Goal: Task Accomplishment & Management: Use online tool/utility

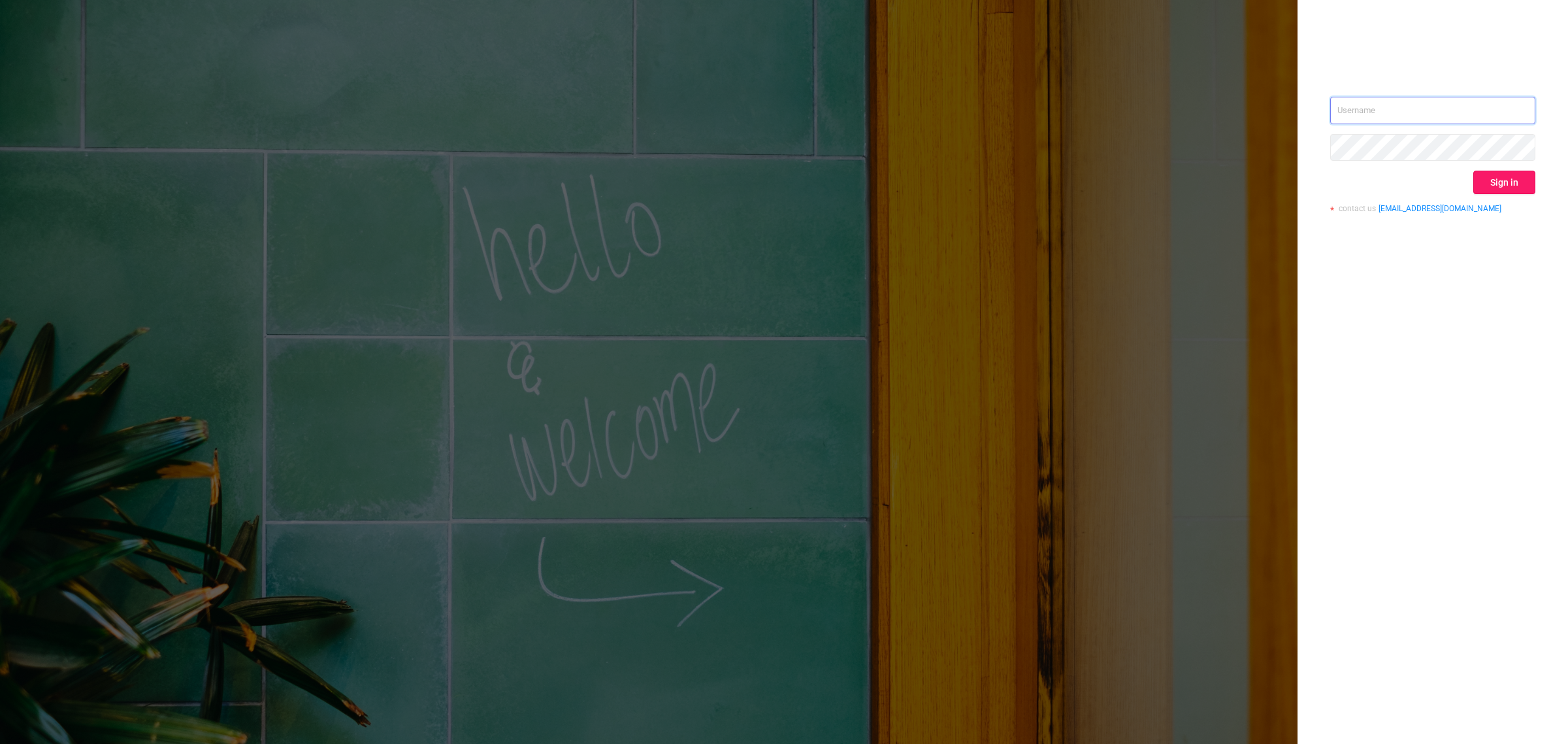
type input "sara.maskivish@flashtalking.com"
click at [1504, 174] on button "Sign in" at bounding box center [1504, 181] width 62 height 23
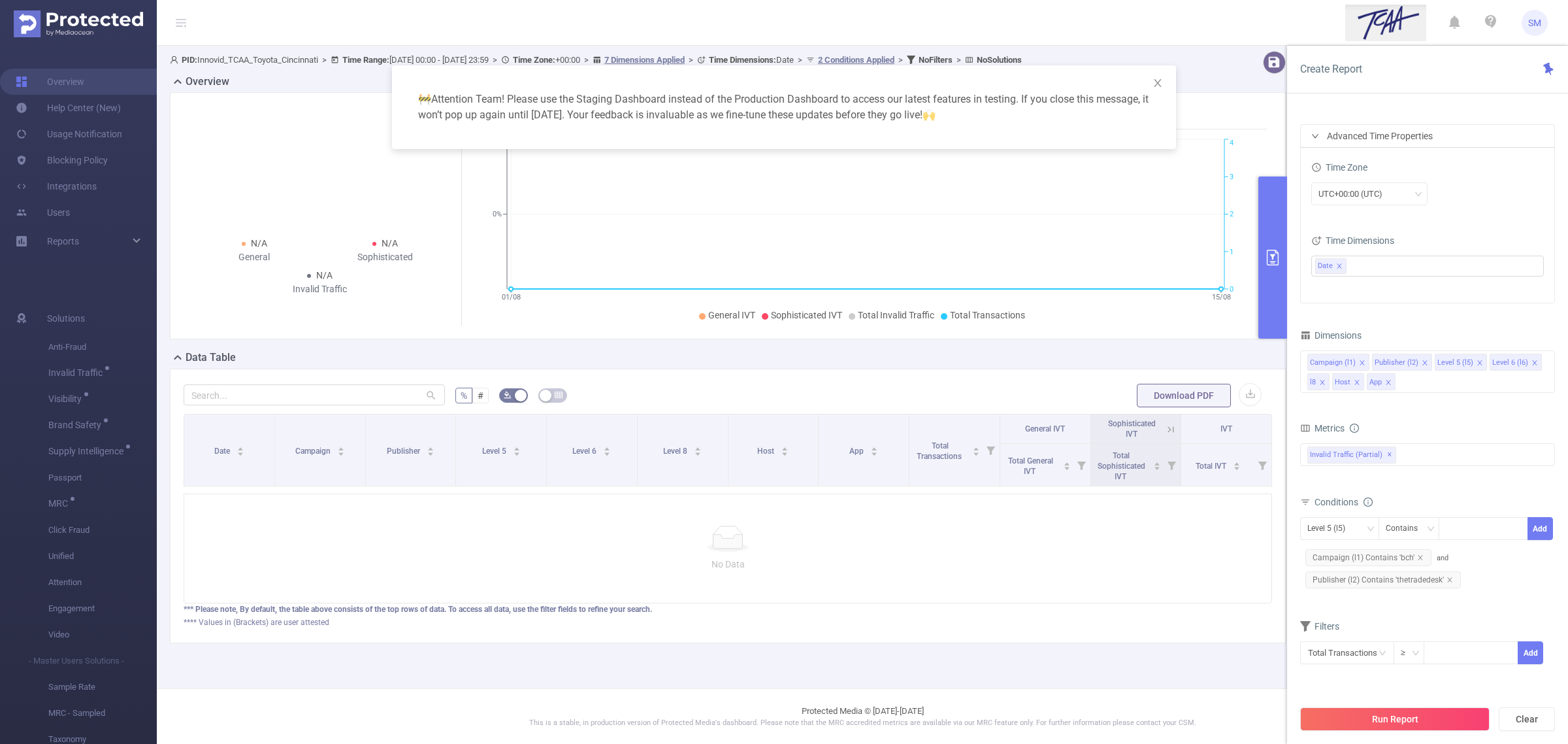
click at [1247, 16] on div "🚧 Attention Team! Please use the Staging Dashboard instead of the Production Da…" at bounding box center [784, 372] width 1568 height 744
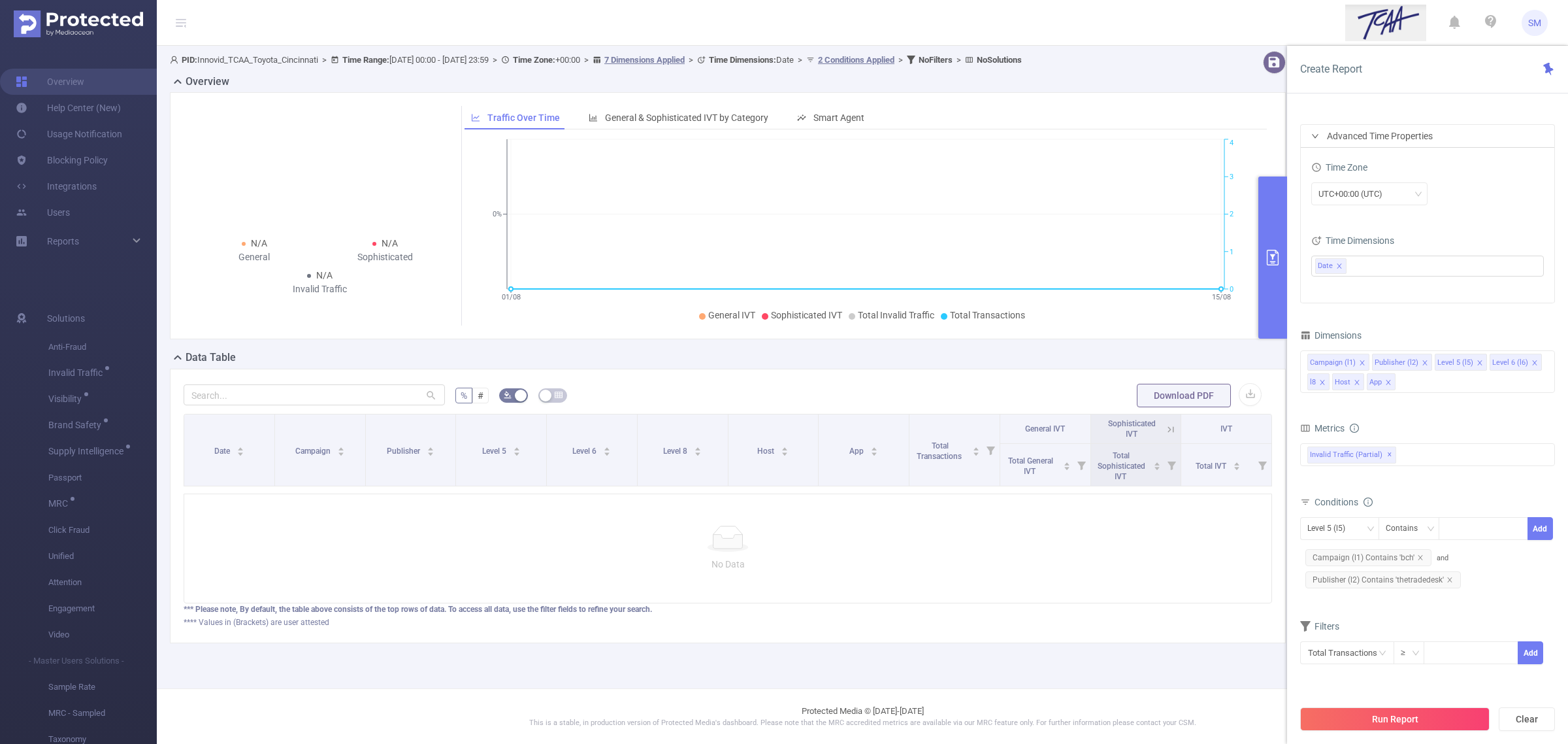
click at [1062, 589] on div "No Data" at bounding box center [727, 548] width 1089 height 109
click at [1452, 723] on button "Run Report" at bounding box center [1394, 718] width 190 height 23
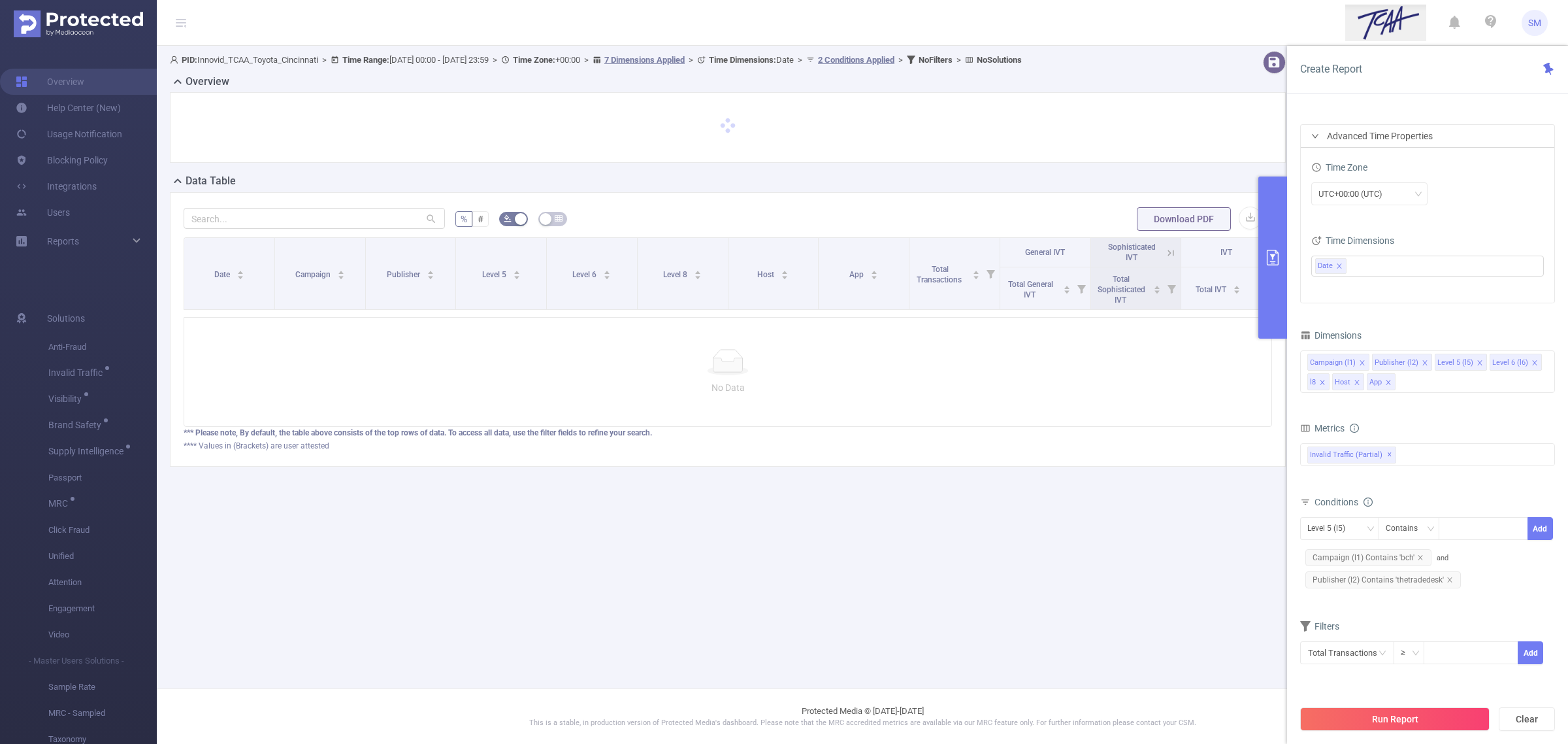
click at [1246, 438] on div "*** Please note, By default, the table above consists of the top rows of data. …" at bounding box center [727, 433] width 1089 height 12
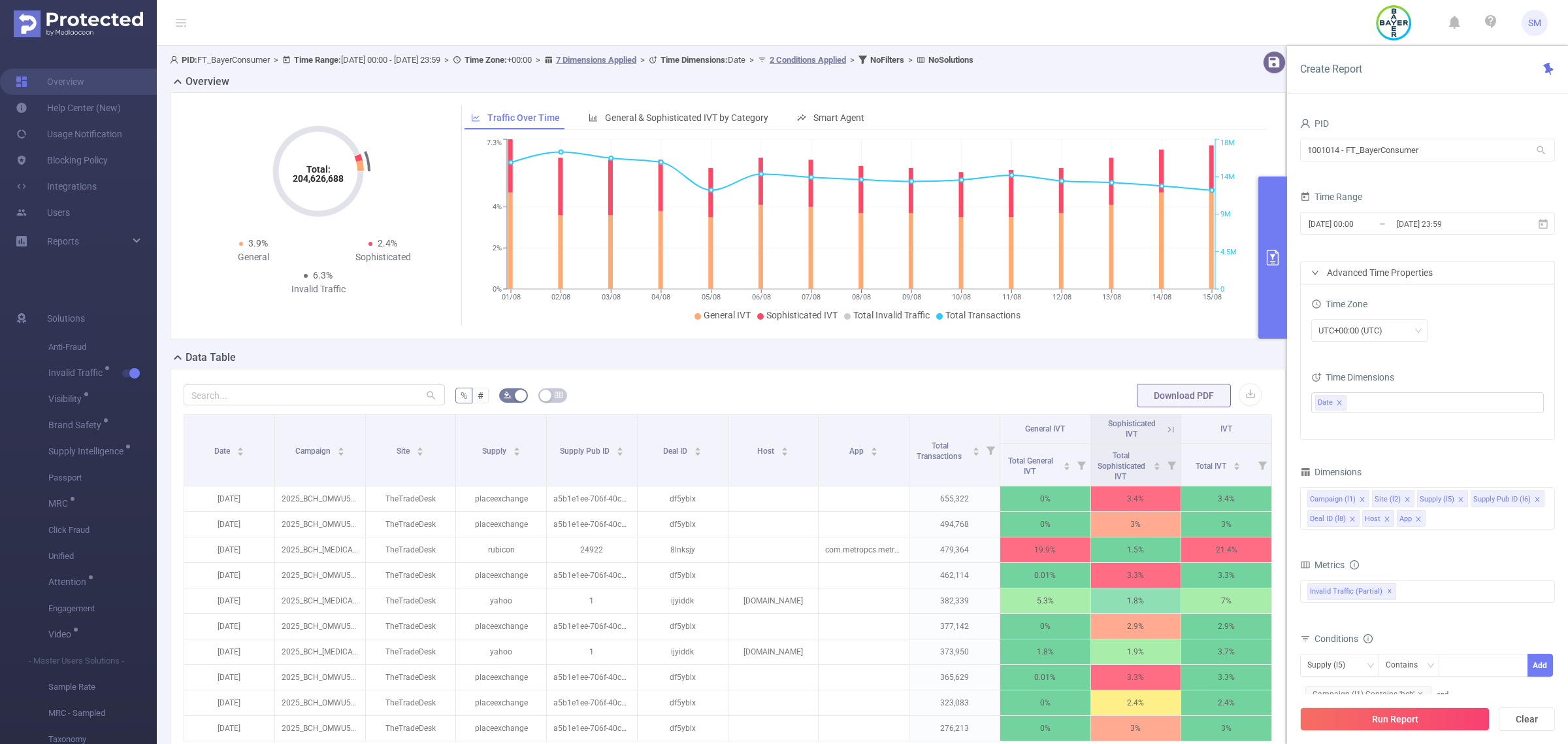
click at [1471, 77] on div "Create Report" at bounding box center [1427, 69] width 281 height 48
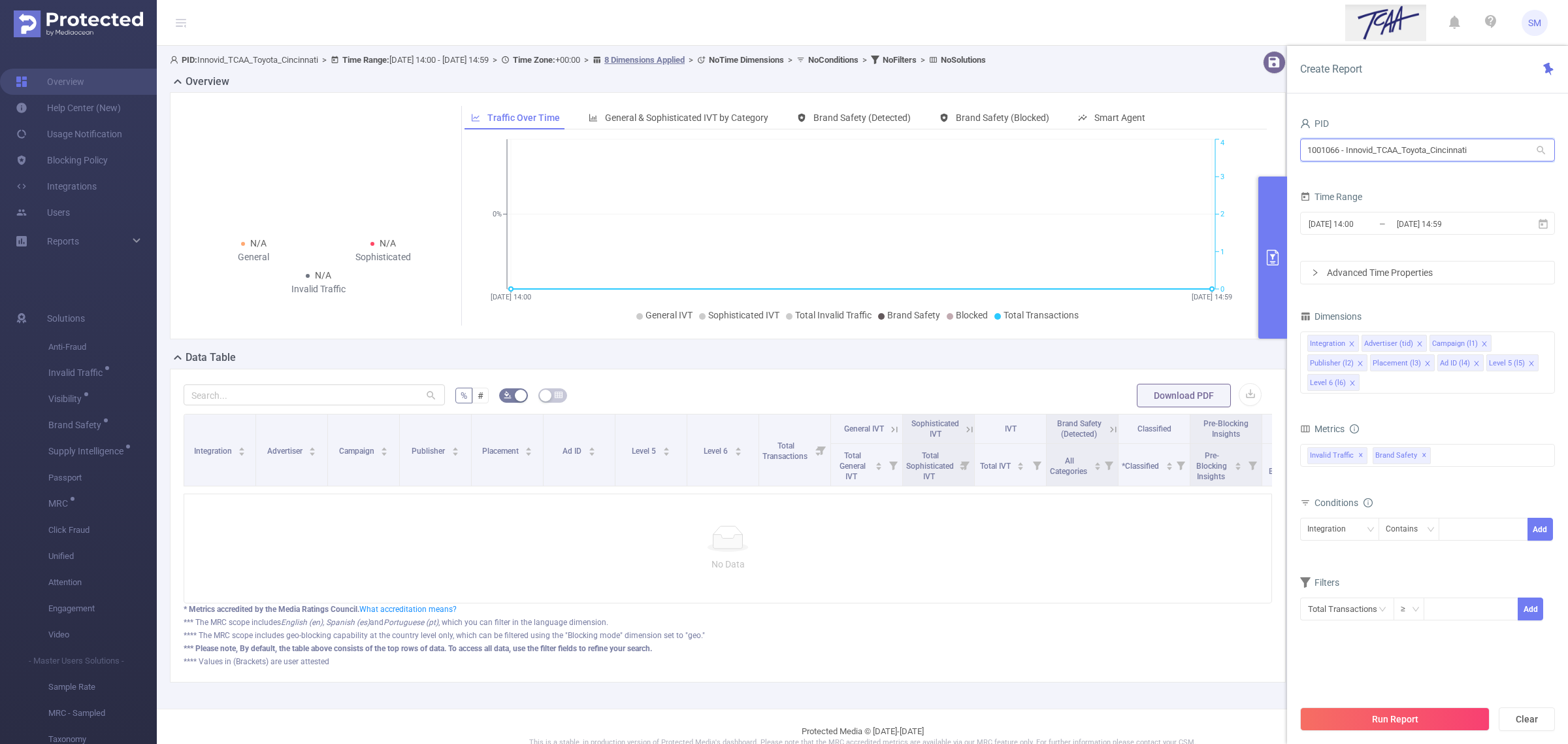
drag, startPoint x: 1478, startPoint y: 150, endPoint x: 1269, endPoint y: 151, distance: 209.0
click at [1269, 151] on section "PID: Innovid_TCAA_Toyota_Cincinnati > Time Range: [DATE] 14:00 - [DATE] 14:59 >…" at bounding box center [862, 377] width 1411 height 663
type input "proof"
click at [1402, 179] on li "1001012 - FT_Proof_TravelTexas 6,345 [1,569 rows]" at bounding box center [1427, 177] width 255 height 21
click at [1408, 225] on input "[DATE] 14:59" at bounding box center [1447, 223] width 106 height 18
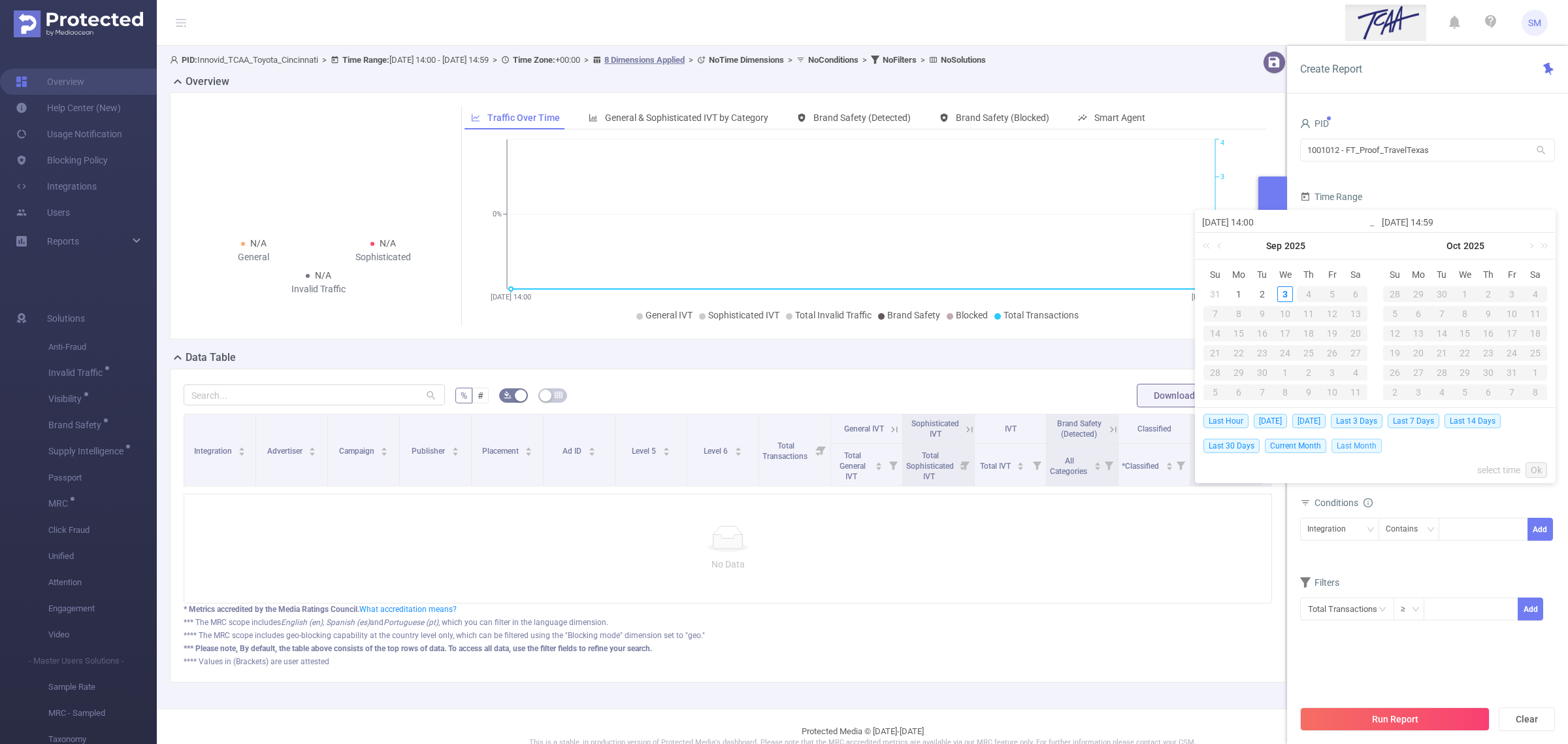
click at [1360, 448] on span "Last Month" at bounding box center [1357, 445] width 50 height 14
type input "[DATE] 00:00"
type input "[DATE] 23:59"
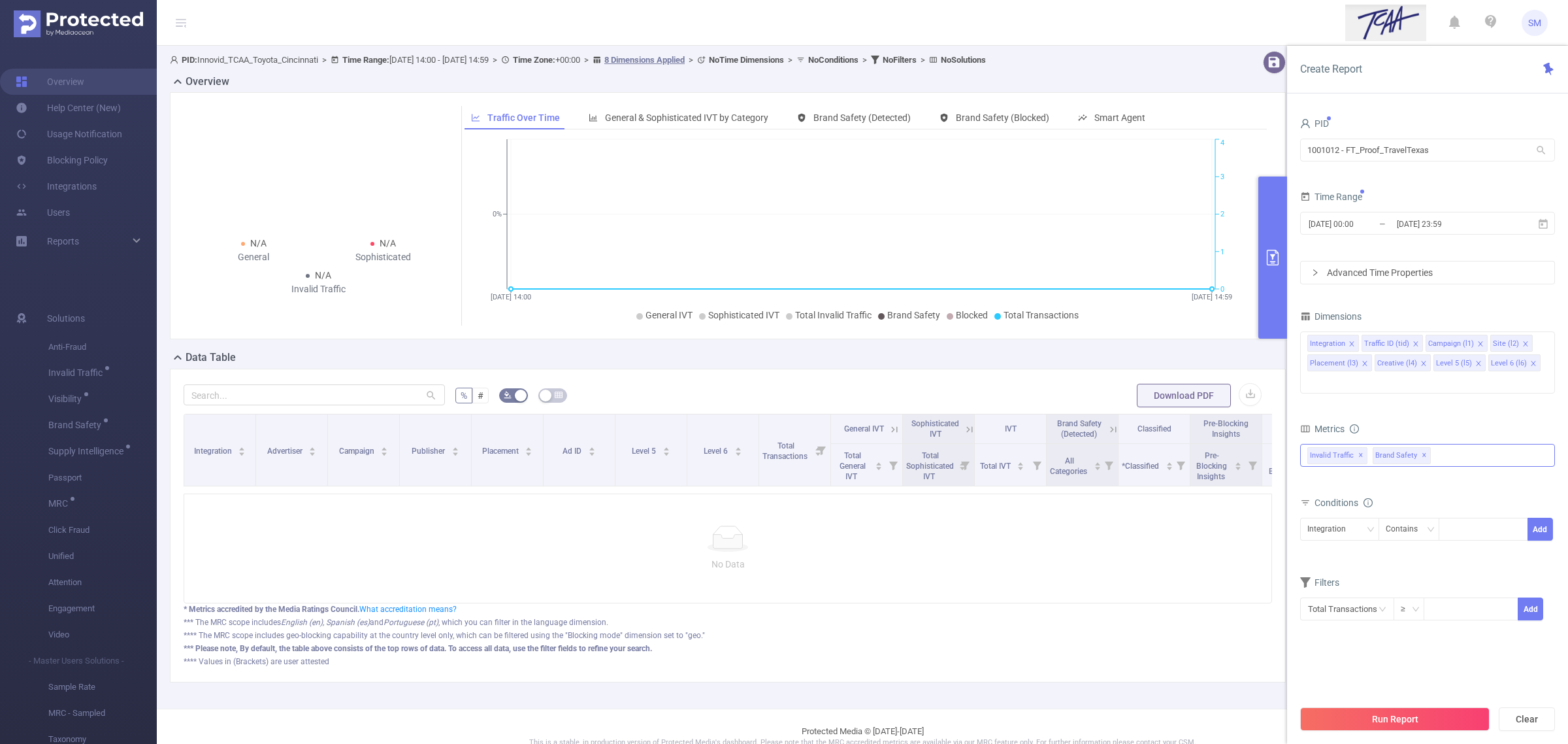
click at [1421, 448] on span "✕" at bounding box center [1424, 455] width 6 height 16
click at [1462, 714] on button "Run Report" at bounding box center [1394, 718] width 190 height 23
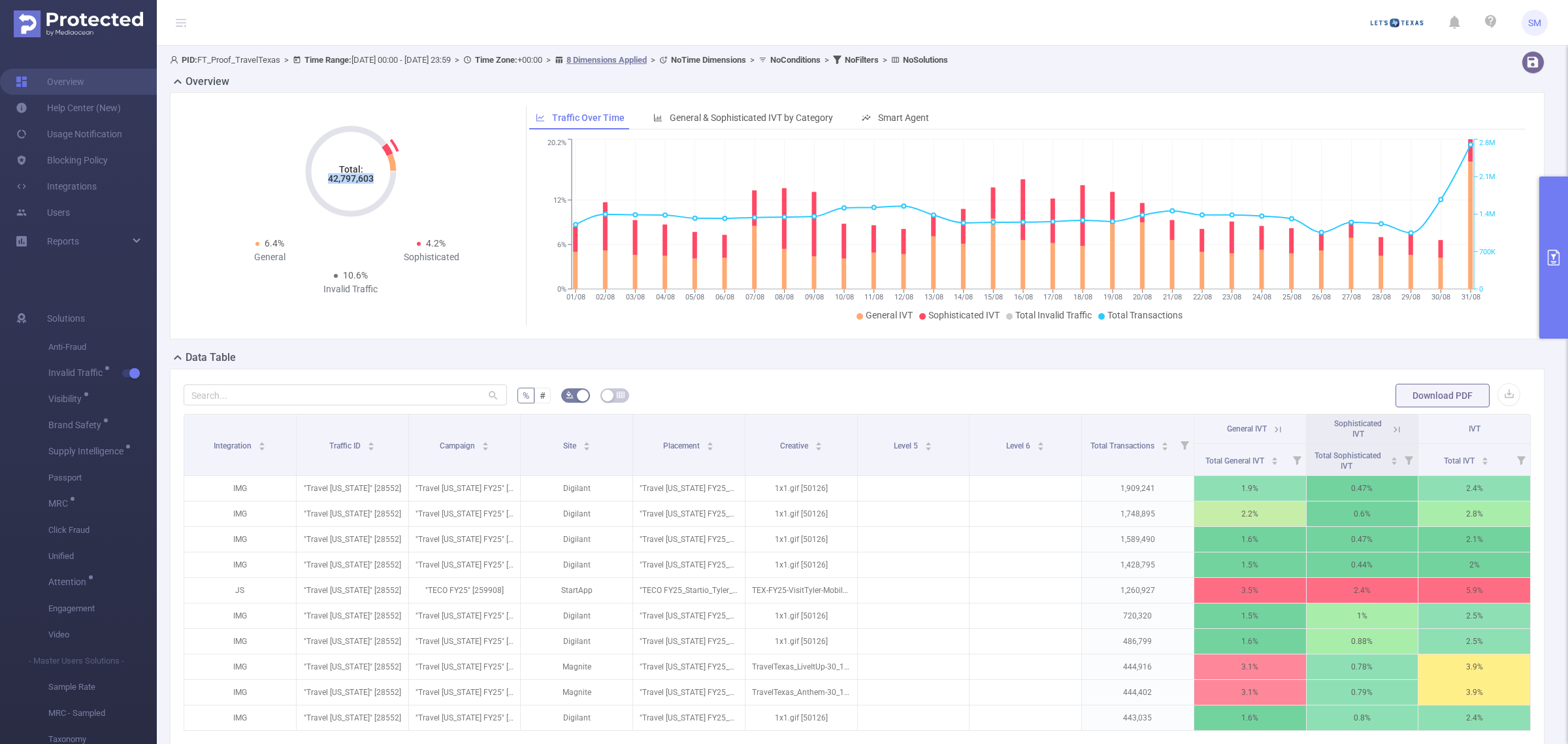
drag, startPoint x: 327, startPoint y: 179, endPoint x: 375, endPoint y: 177, distance: 48.0
click at [375, 177] on icon "Total: 42,797,603" at bounding box center [351, 171] width 131 height 131
copy tspan "42,797,603"
click at [1555, 259] on icon "primary" at bounding box center [1553, 257] width 16 height 16
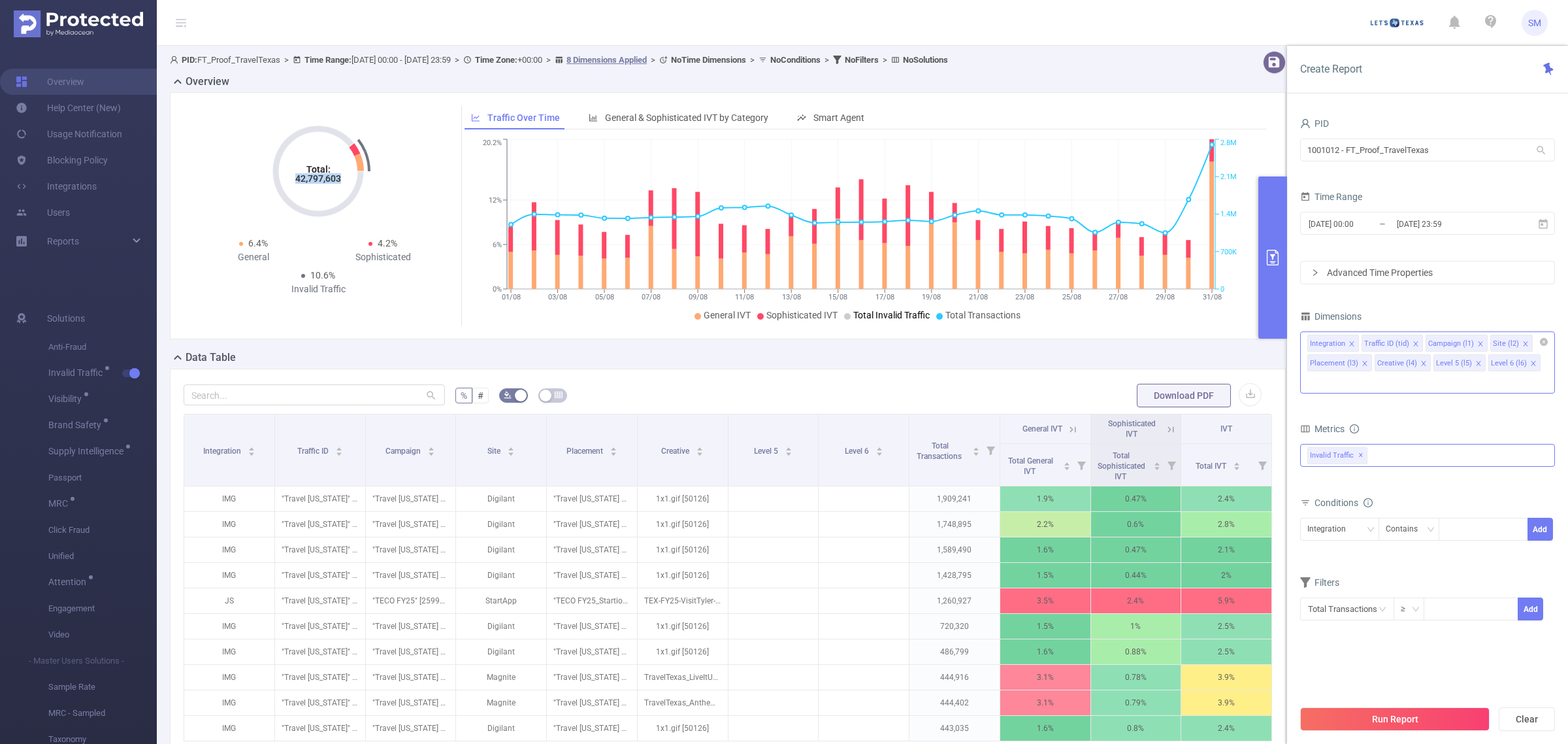
click at [1530, 366] on icon "icon: close" at bounding box center [1532, 363] width 7 height 7
click at [1477, 360] on icon "icon: close" at bounding box center [1478, 363] width 7 height 7
click at [1425, 363] on li "Creative (l4)" at bounding box center [1403, 363] width 56 height 17
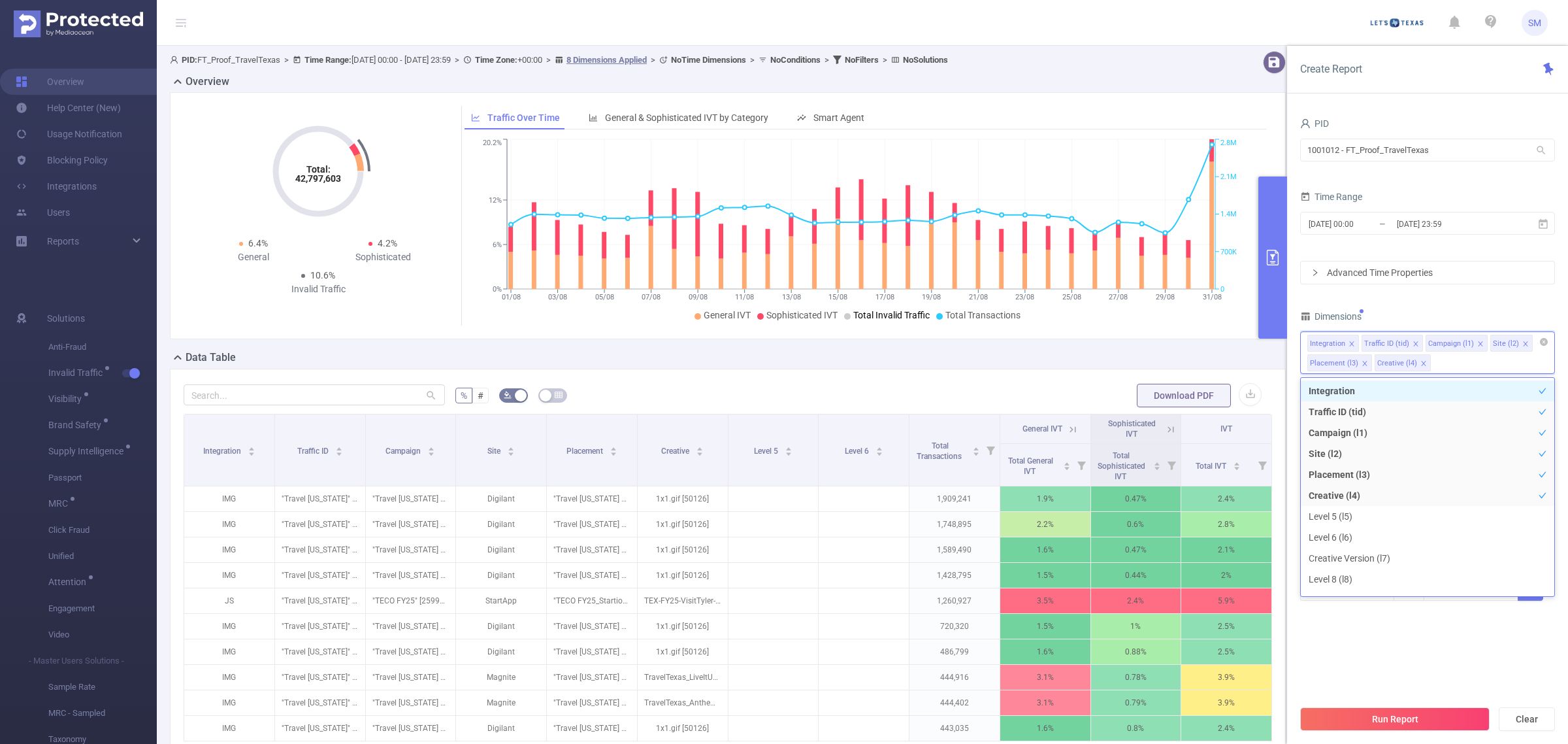
click at [1423, 364] on icon "icon: close" at bounding box center [1423, 363] width 7 height 7
click at [1365, 361] on icon "icon: close" at bounding box center [1364, 363] width 7 height 7
click at [1415, 314] on div "Dimensions" at bounding box center [1427, 318] width 255 height 21
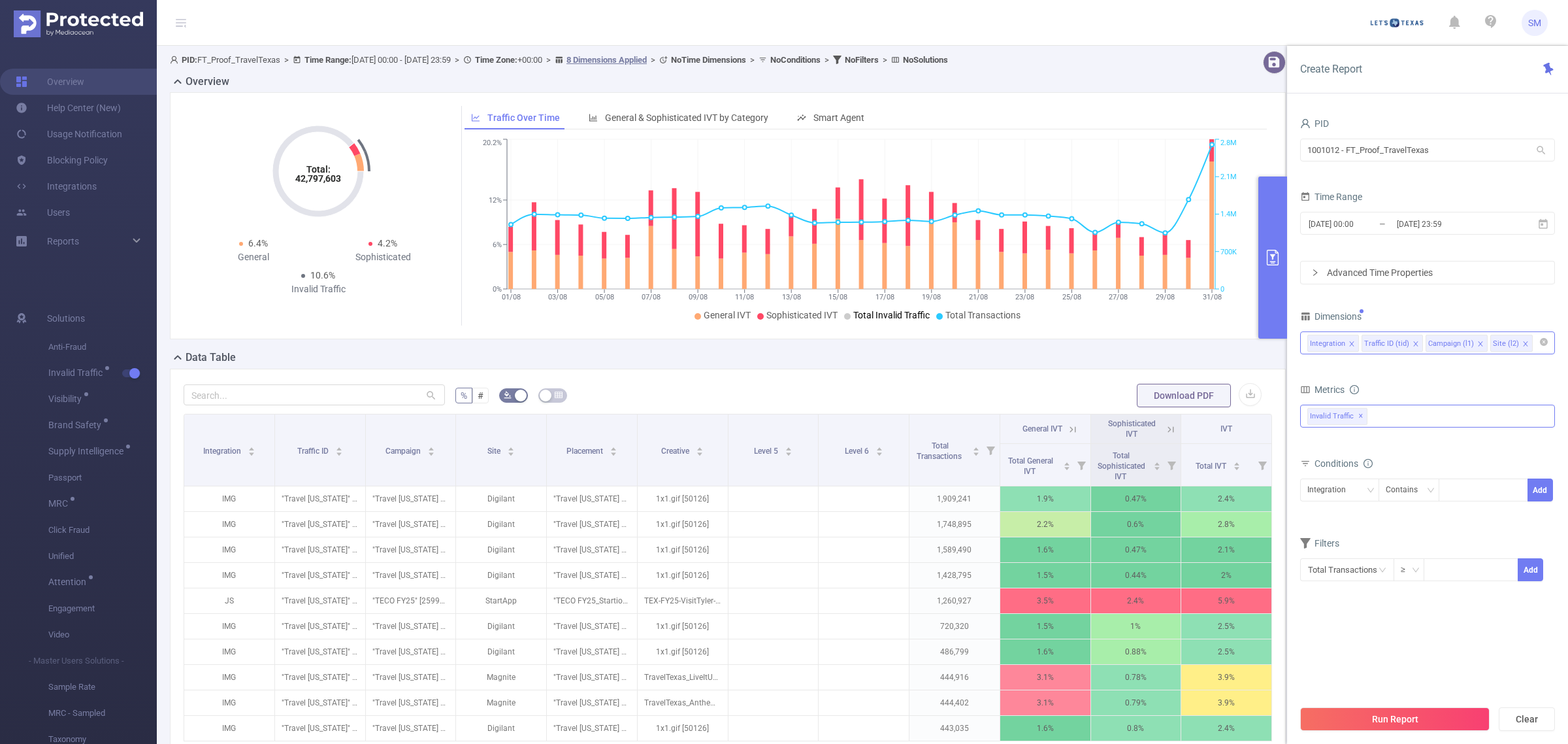
click at [1424, 376] on form "Dimensions Integration Traffic ID (tid) Campaign (l1) Site (l2) Metrics total T…" at bounding box center [1427, 452] width 255 height 291
click at [1438, 724] on button "Run Report" at bounding box center [1394, 718] width 190 height 23
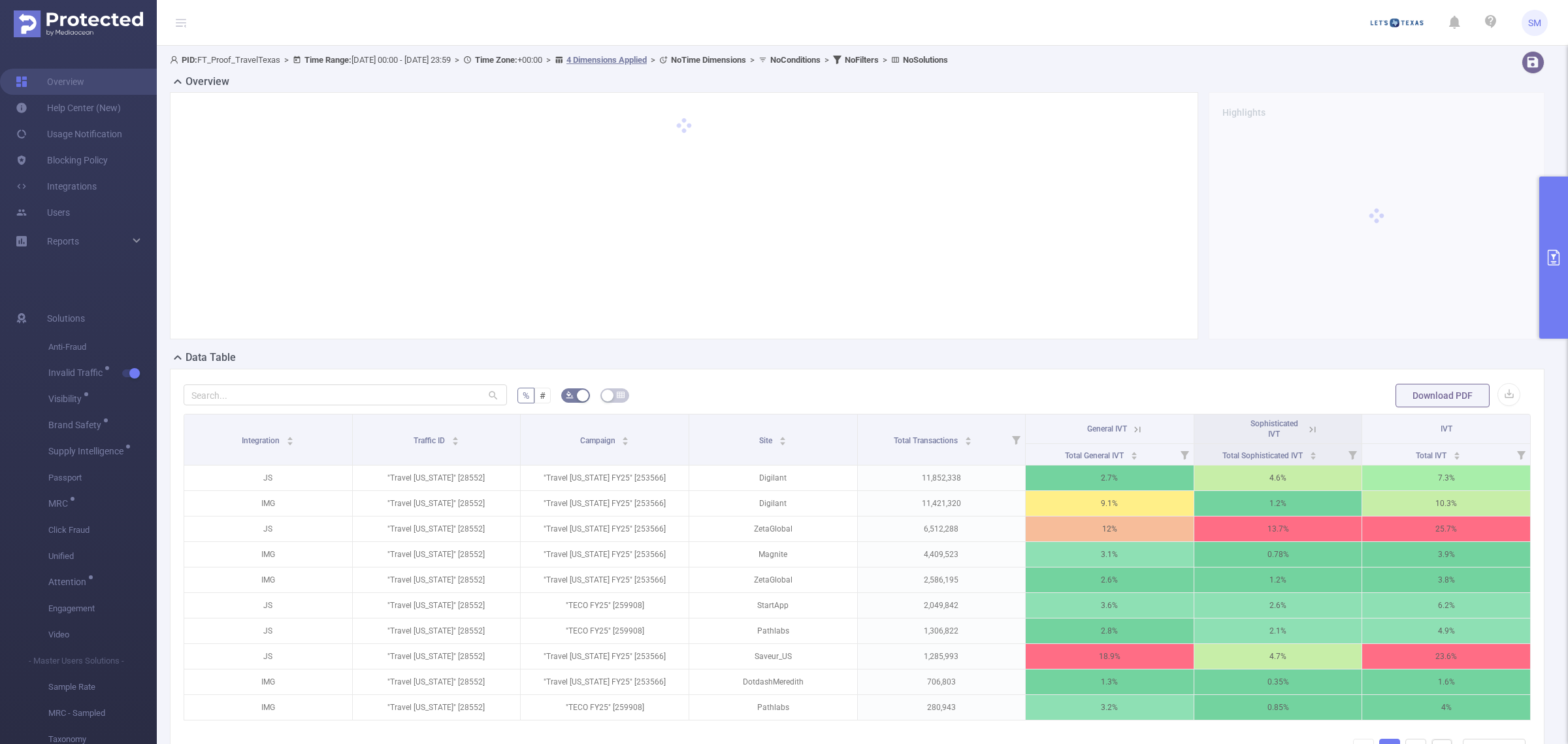
click at [1555, 255] on icon "primary" at bounding box center [1553, 257] width 12 height 16
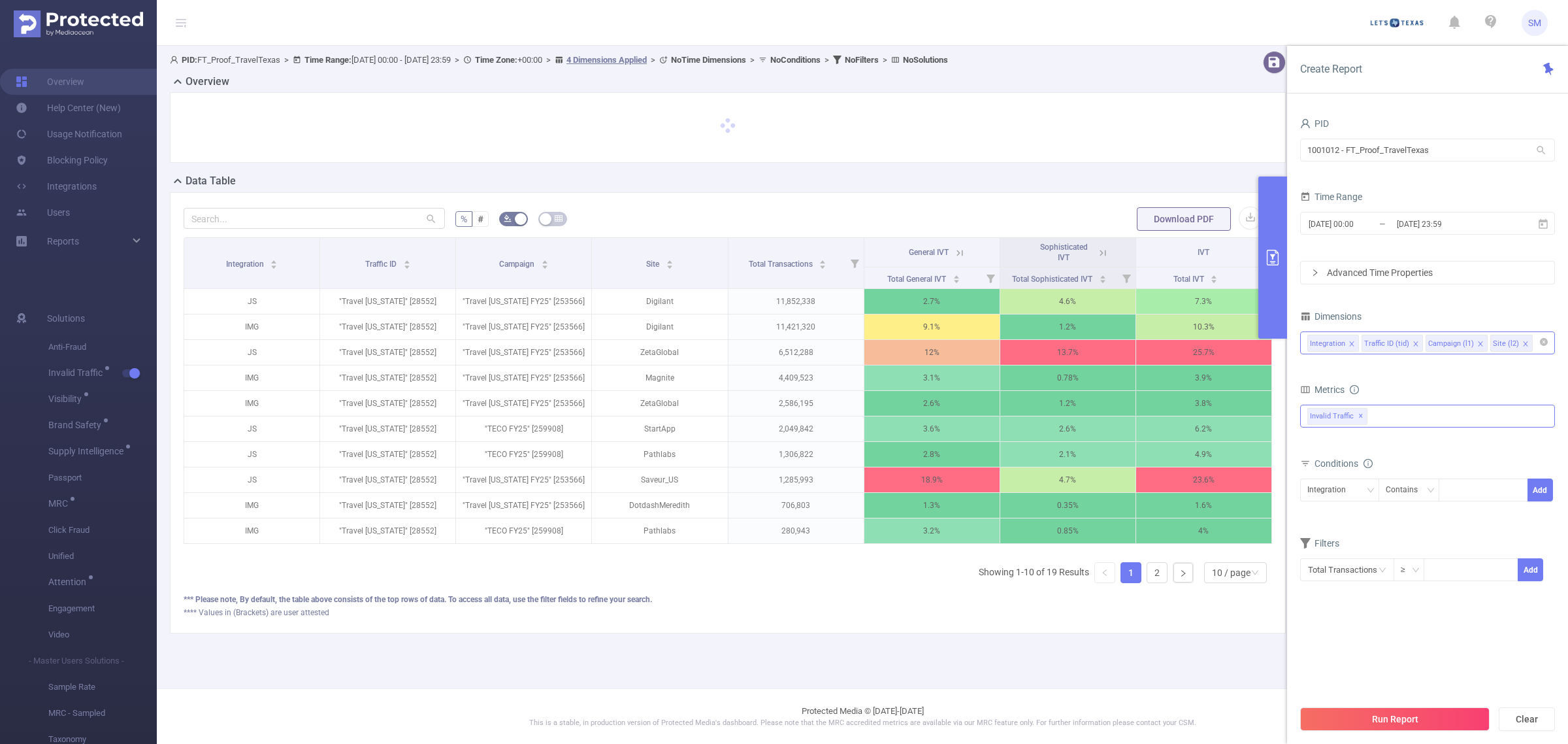
click at [1351, 343] on icon "icon: close" at bounding box center [1351, 343] width 7 height 7
click at [1412, 377] on form "Dimensions Traffic ID (tid) Campaign (l1) Site (l2) Metrics total Total General…" at bounding box center [1427, 452] width 255 height 291
click at [1418, 703] on div "Run Report Clear" at bounding box center [1427, 718] width 281 height 50
click at [1430, 718] on button "Run Report" at bounding box center [1394, 718] width 190 height 23
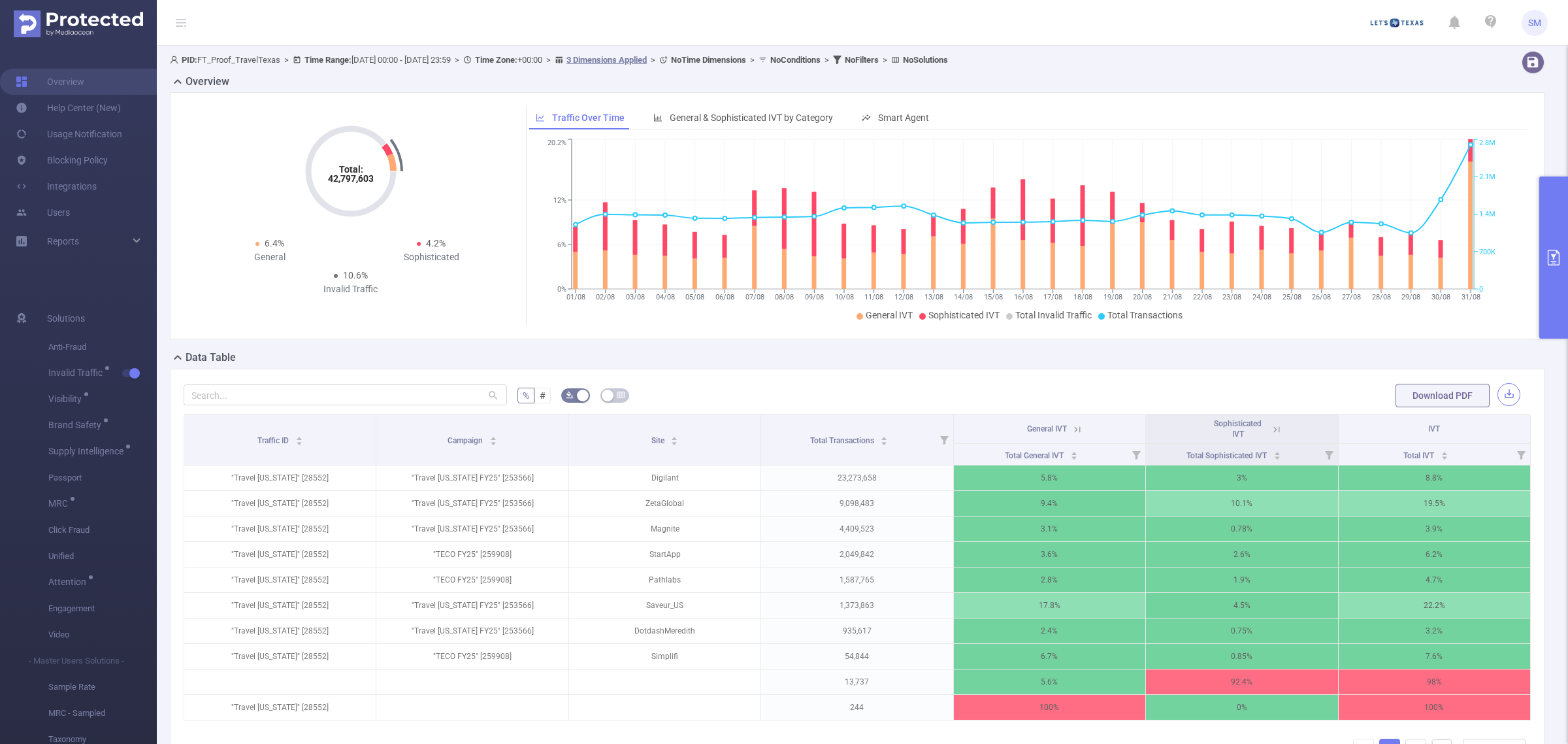
click at [1497, 392] on button "button" at bounding box center [1508, 394] width 22 height 22
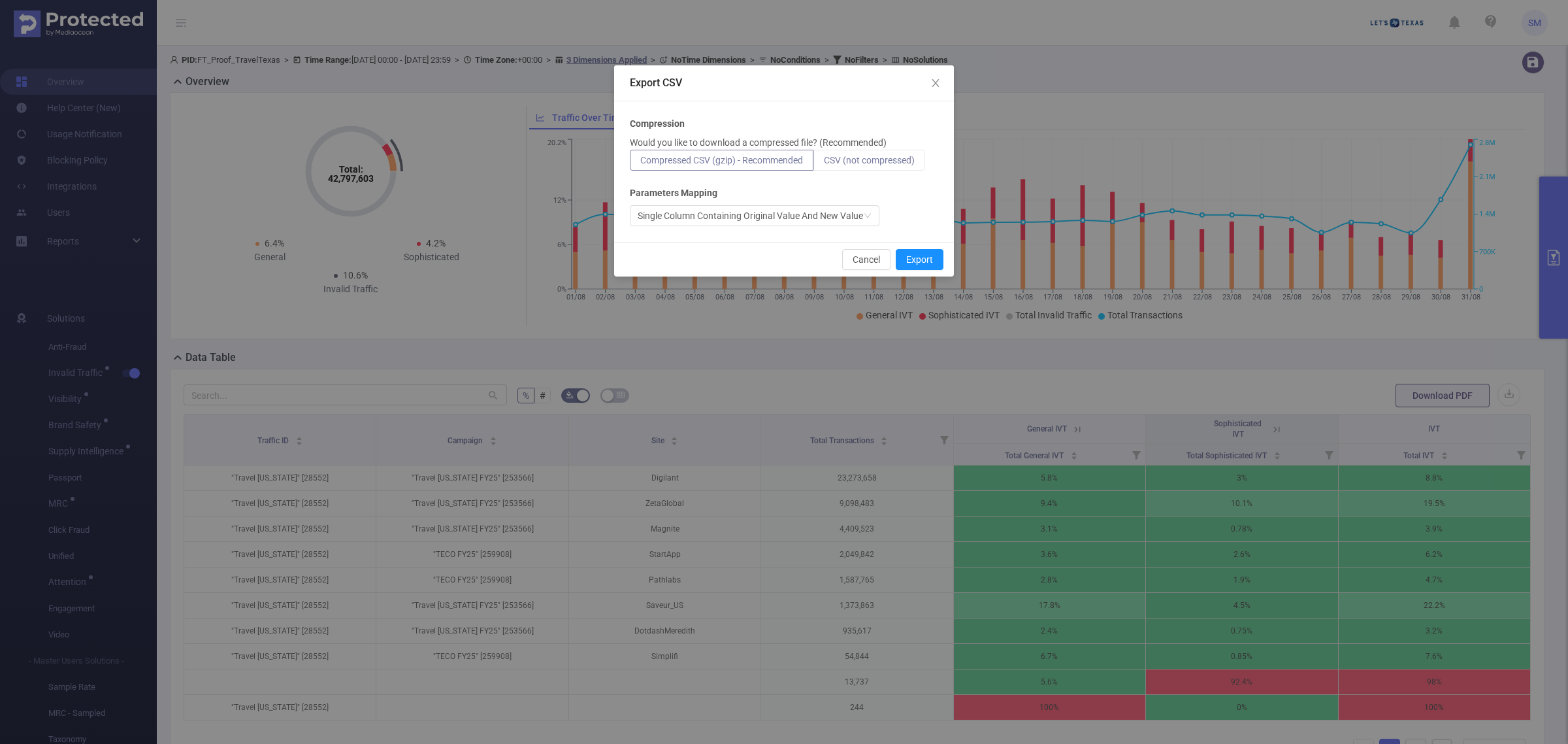
click at [857, 159] on span "CSV (not compressed)" at bounding box center [869, 160] width 91 height 10
click at [824, 164] on input "CSV (not compressed)" at bounding box center [824, 164] width 0 height 0
click at [913, 255] on button "Export" at bounding box center [919, 259] width 48 height 21
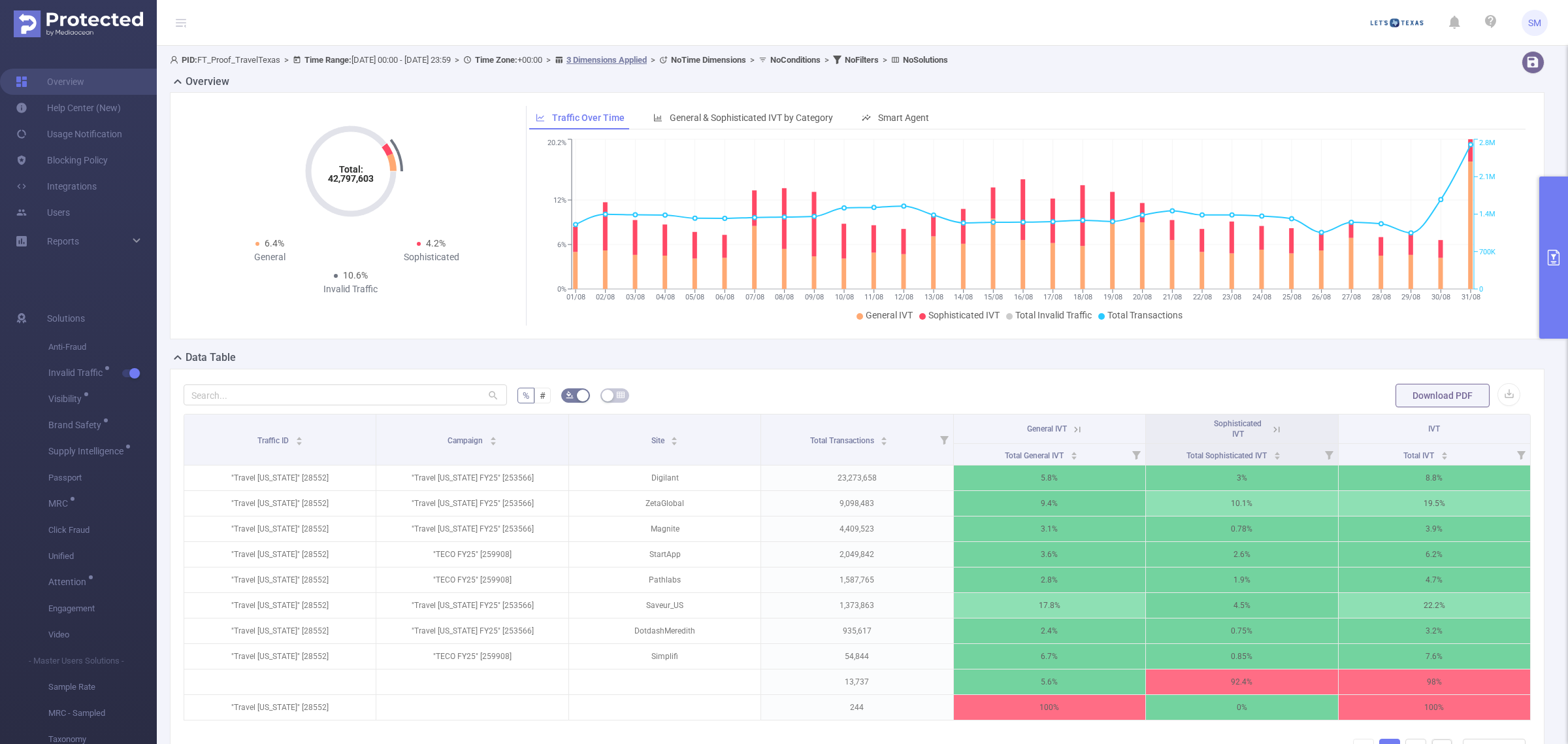
click at [1550, 266] on button "primary" at bounding box center [1553, 257] width 29 height 162
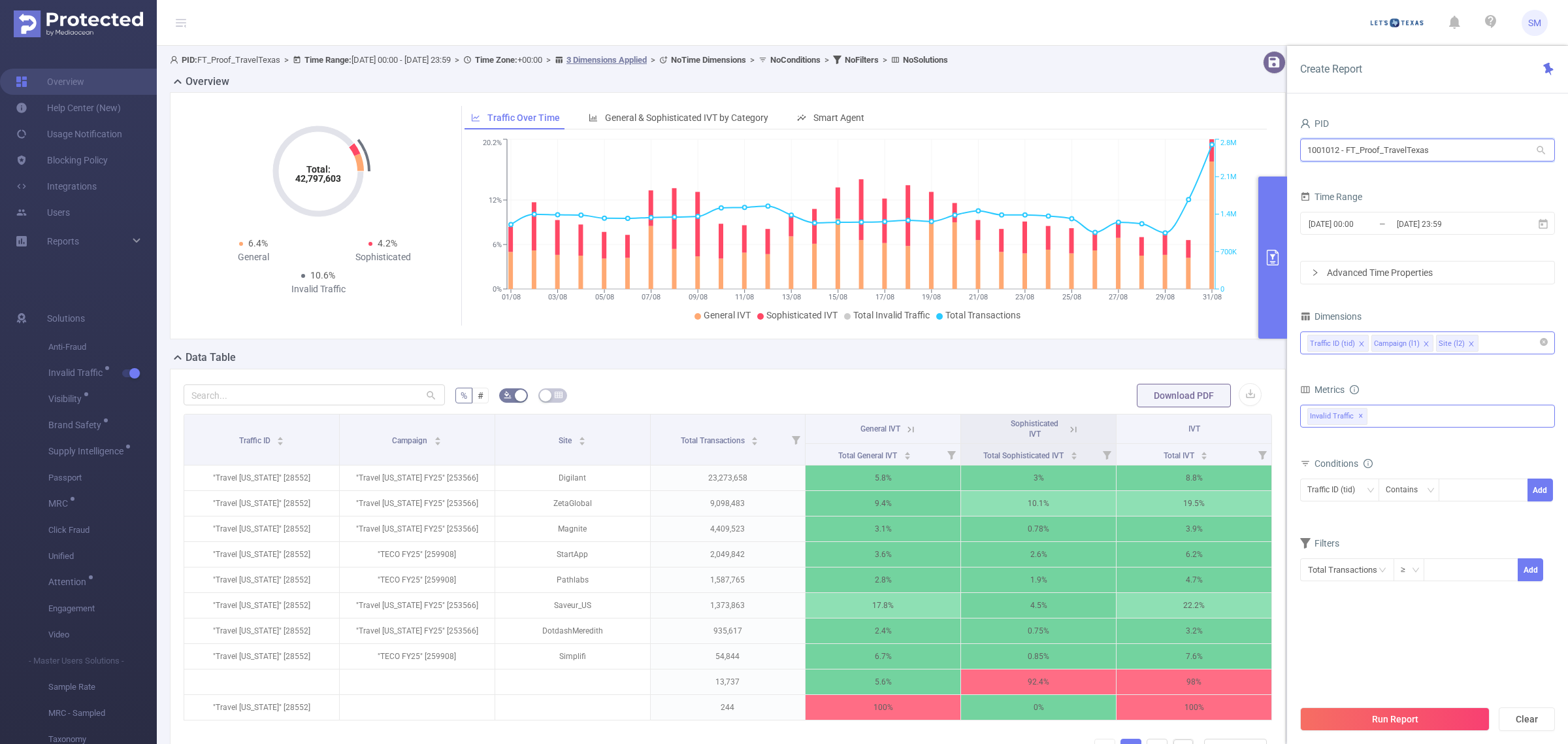
drag, startPoint x: 1464, startPoint y: 147, endPoint x: 1287, endPoint y: 142, distance: 177.1
click at [1287, 142] on div "PID 1001012 - FT_Proof_TravelTexas 1001012 - FT_Proof_TravelTexas Time Range [D…" at bounding box center [1427, 434] width 281 height 665
type input "pathlabs"
click at [1362, 174] on li "1000932 - FT_Pathlabs 731K [389K rows]" at bounding box center [1427, 177] width 255 height 21
click at [1425, 416] on span "Brand Safety ✕" at bounding box center [1402, 416] width 58 height 17
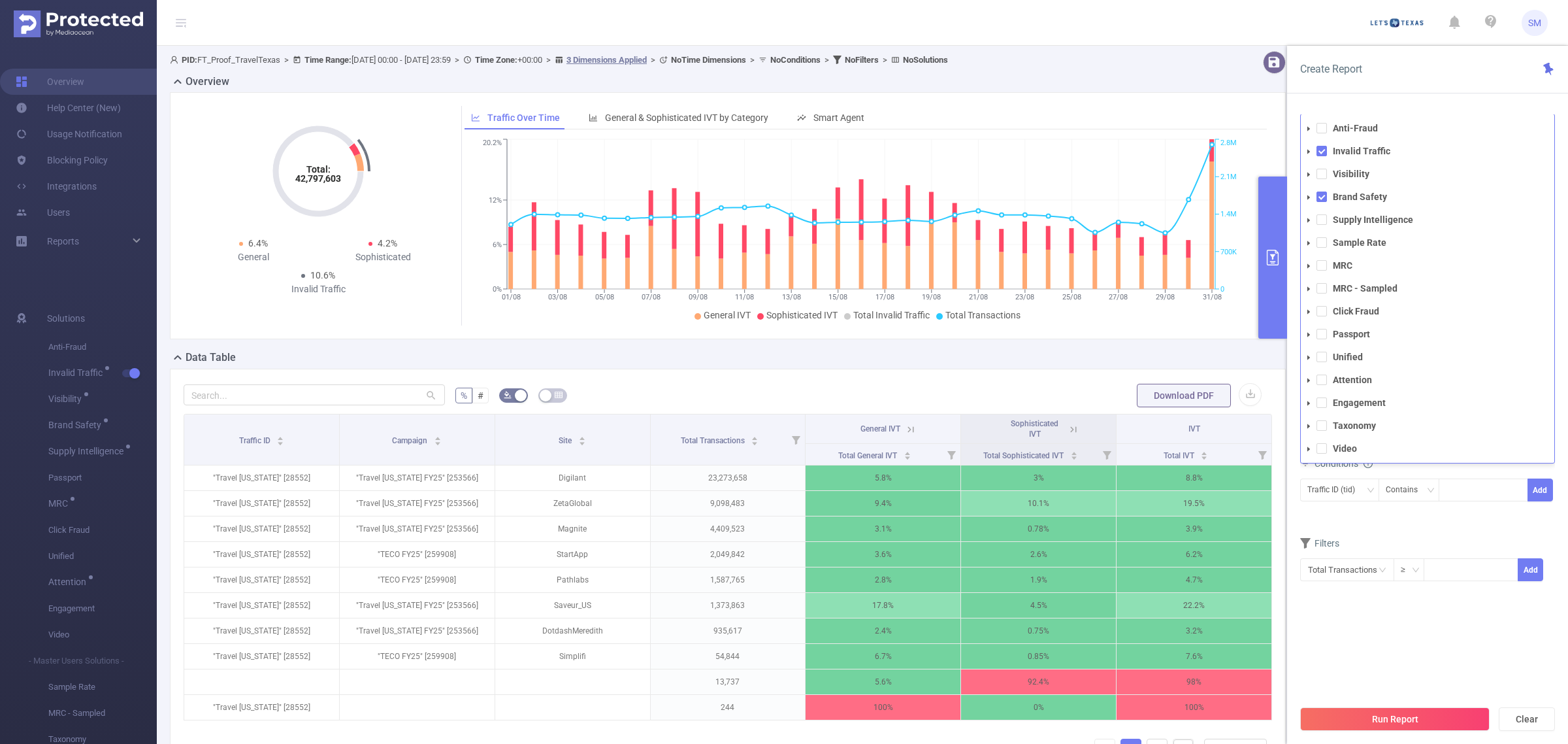
click at [1454, 651] on section "PID 1000932 - FT_Pathlabs 1000932 - FT_Pathlabs Time Range [DATE] 00:00 _ [DATE…" at bounding box center [1427, 406] width 255 height 583
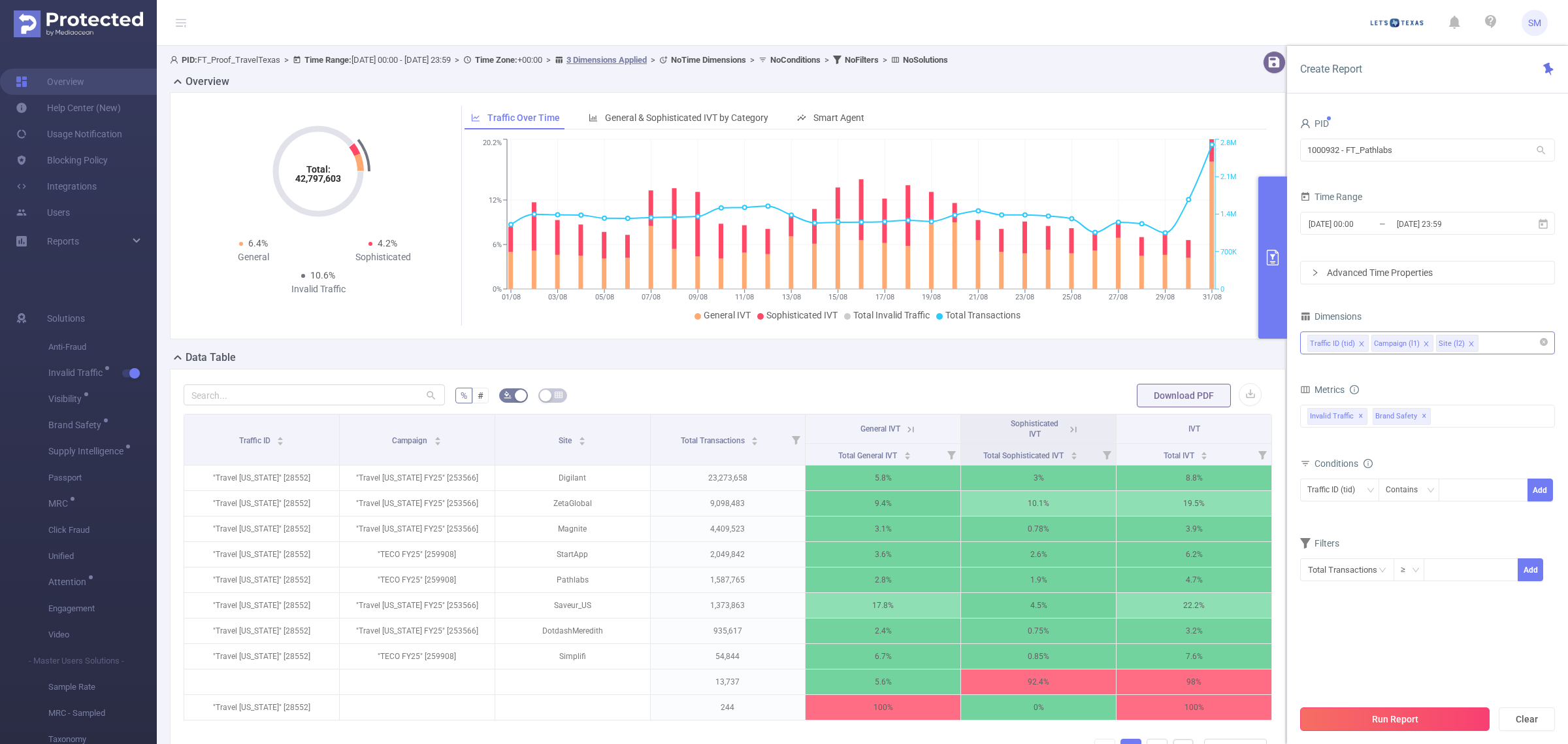
click at [1434, 723] on button "Run Report" at bounding box center [1394, 718] width 190 height 23
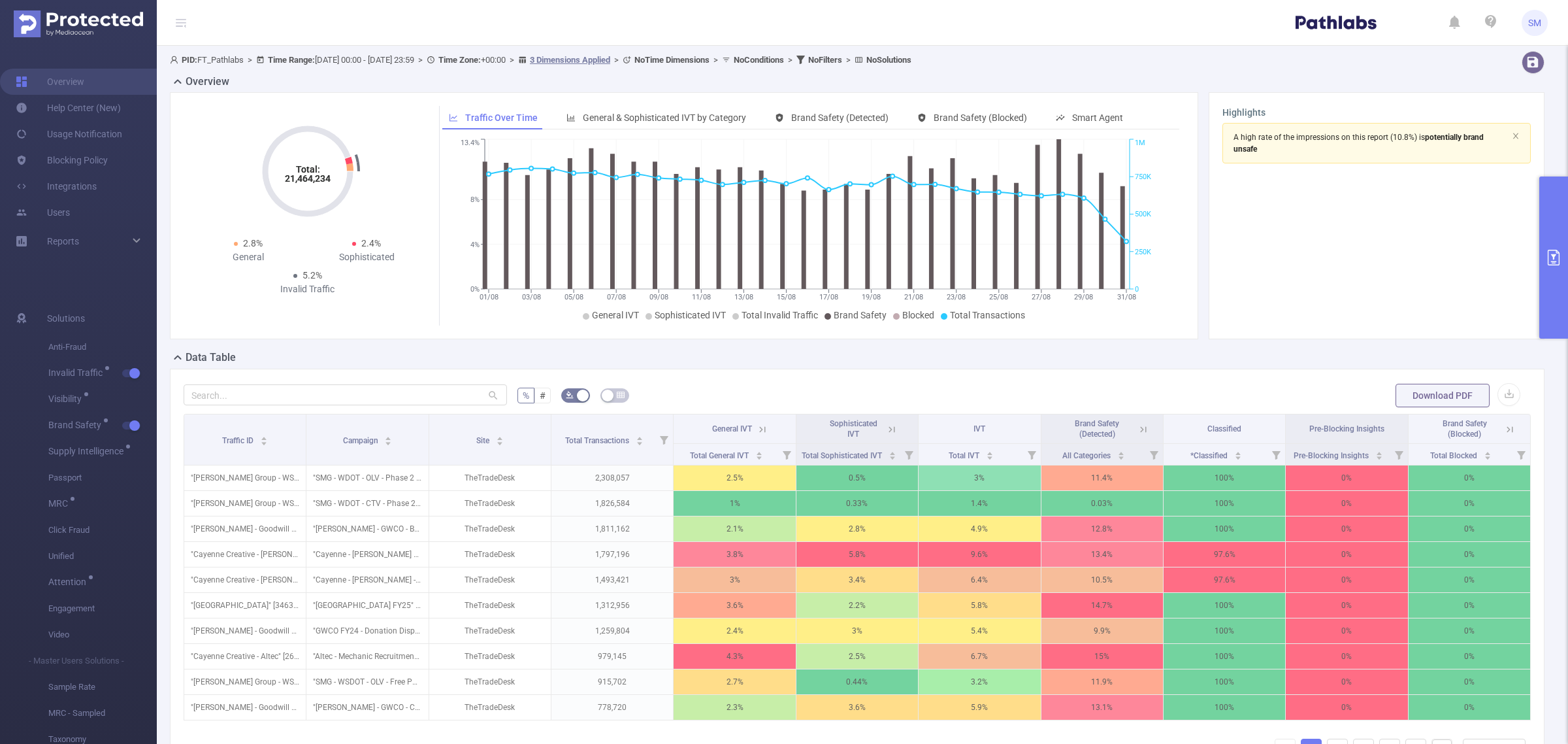
click at [1408, 201] on section "A high rate of the impressions on this report (10.8%) is potentially brand unsa…" at bounding box center [1376, 223] width 308 height 203
click at [1312, 236] on section "A high rate of the impressions on this report (10.8%) is potentially brand unsa…" at bounding box center [1376, 223] width 308 height 203
click at [1301, 263] on section "A high rate of the impressions on this report (10.8%) is potentially brand unsa…" at bounding box center [1376, 223] width 308 height 203
click at [1311, 206] on section "A high rate of the impressions on this report (10.8%) is potentially brand unsa…" at bounding box center [1376, 223] width 308 height 203
drag, startPoint x: 286, startPoint y: 180, endPoint x: 329, endPoint y: 181, distance: 43.0
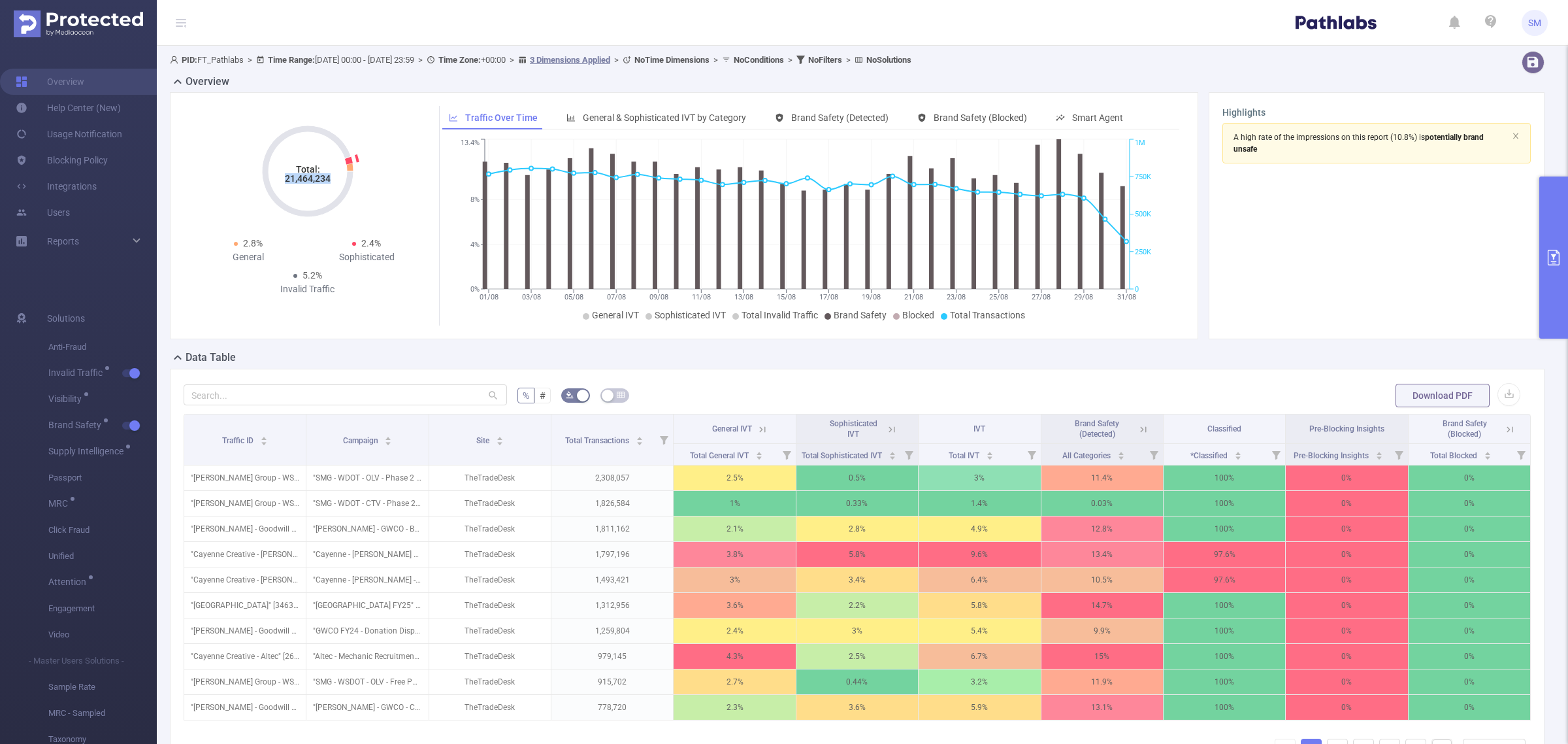
click at [329, 181] on tspan "21,464,234" at bounding box center [307, 178] width 46 height 10
copy tspan "21,464,234"
click at [1551, 210] on button "primary" at bounding box center [1553, 257] width 29 height 162
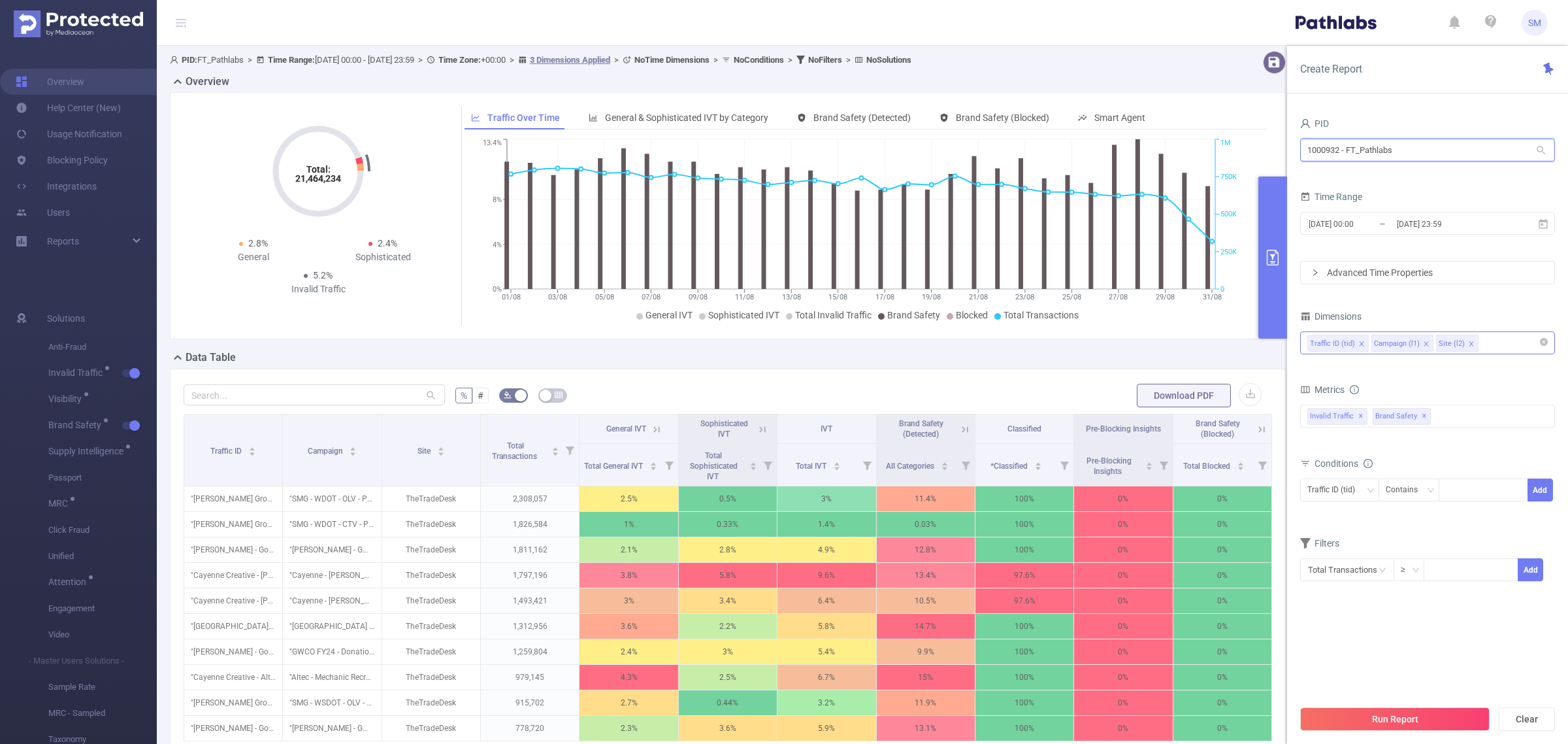
drag, startPoint x: 1432, startPoint y: 150, endPoint x: 1249, endPoint y: 151, distance: 183.0
click at [1249, 151] on section "PID: FT_Pathlabs > Time Range: [DATE] 00:00 - [DATE] 23:59 > Time Zone: +00:00 …" at bounding box center [862, 471] width 1411 height 851
type input "deloitt"
click at [1391, 177] on li "1001063 - FT_Deloitte 94K [16K rows]" at bounding box center [1427, 177] width 255 height 21
click at [1444, 713] on button "Run Report" at bounding box center [1394, 718] width 190 height 23
